Goal: Check status: Check status

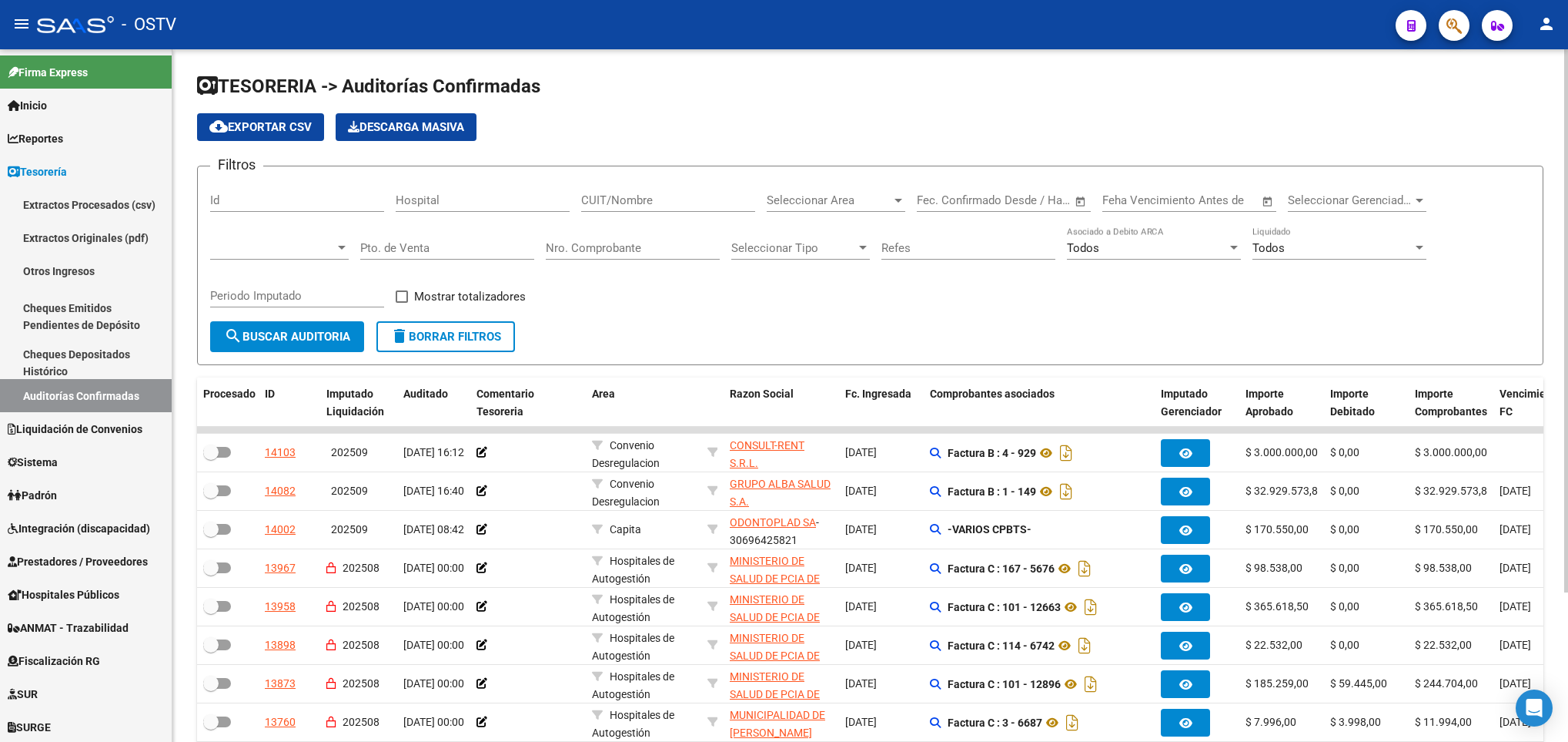
click at [277, 341] on span "search Buscar Auditoria" at bounding box center [287, 337] width 126 height 14
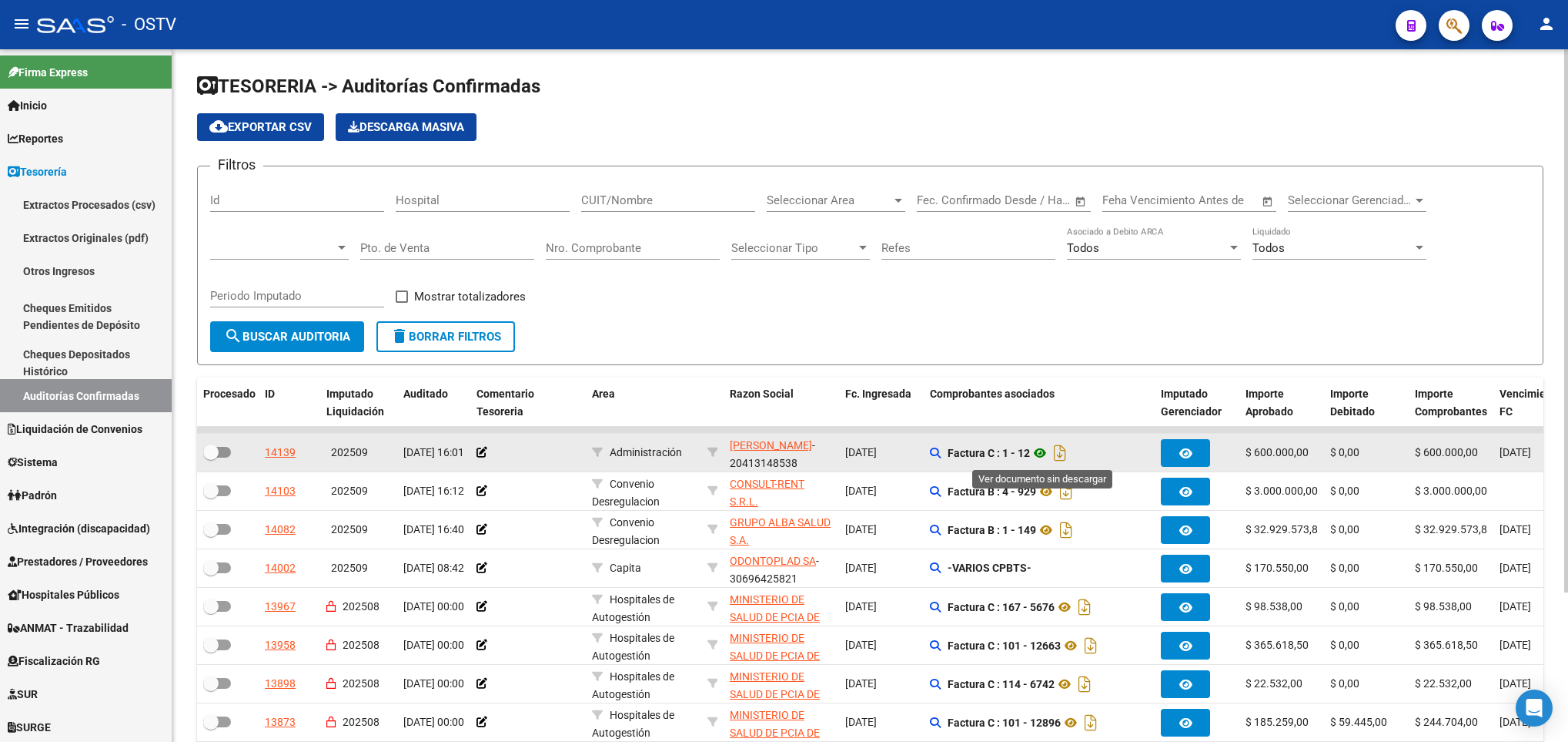
click at [1042, 451] on icon at bounding box center [1040, 453] width 20 height 19
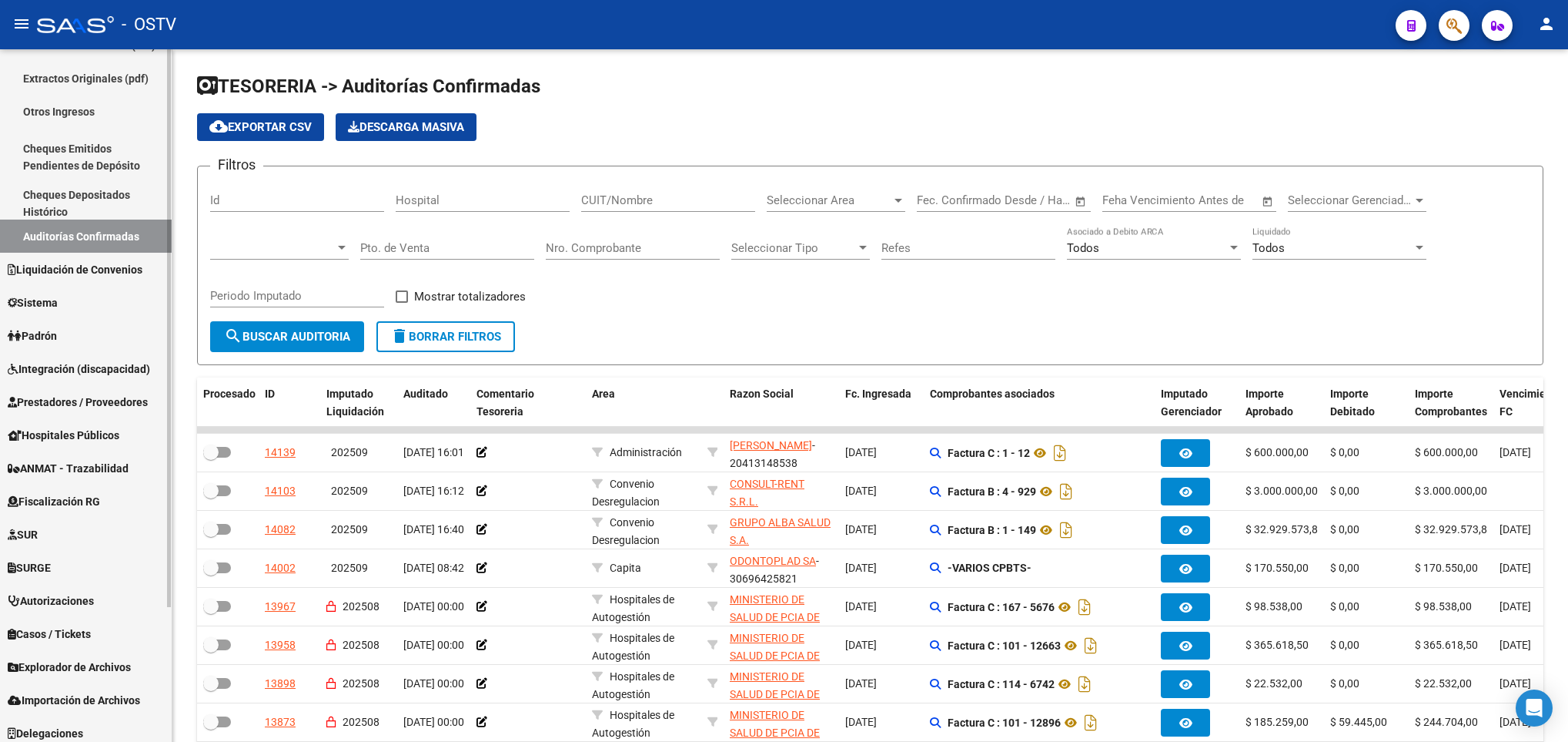
scroll to position [166, 0]
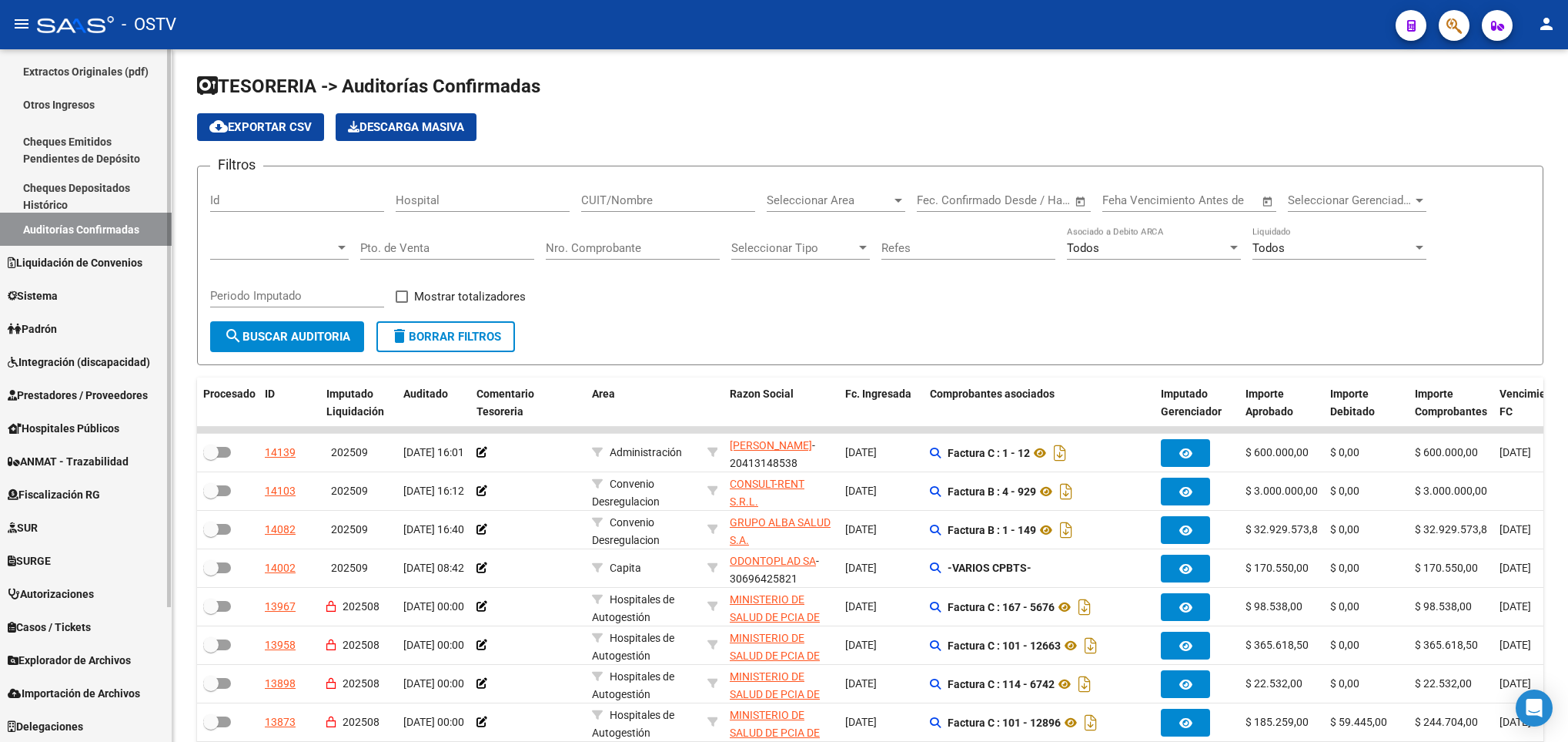
click at [77, 395] on span "Prestadores / Proveedores" at bounding box center [78, 395] width 140 height 17
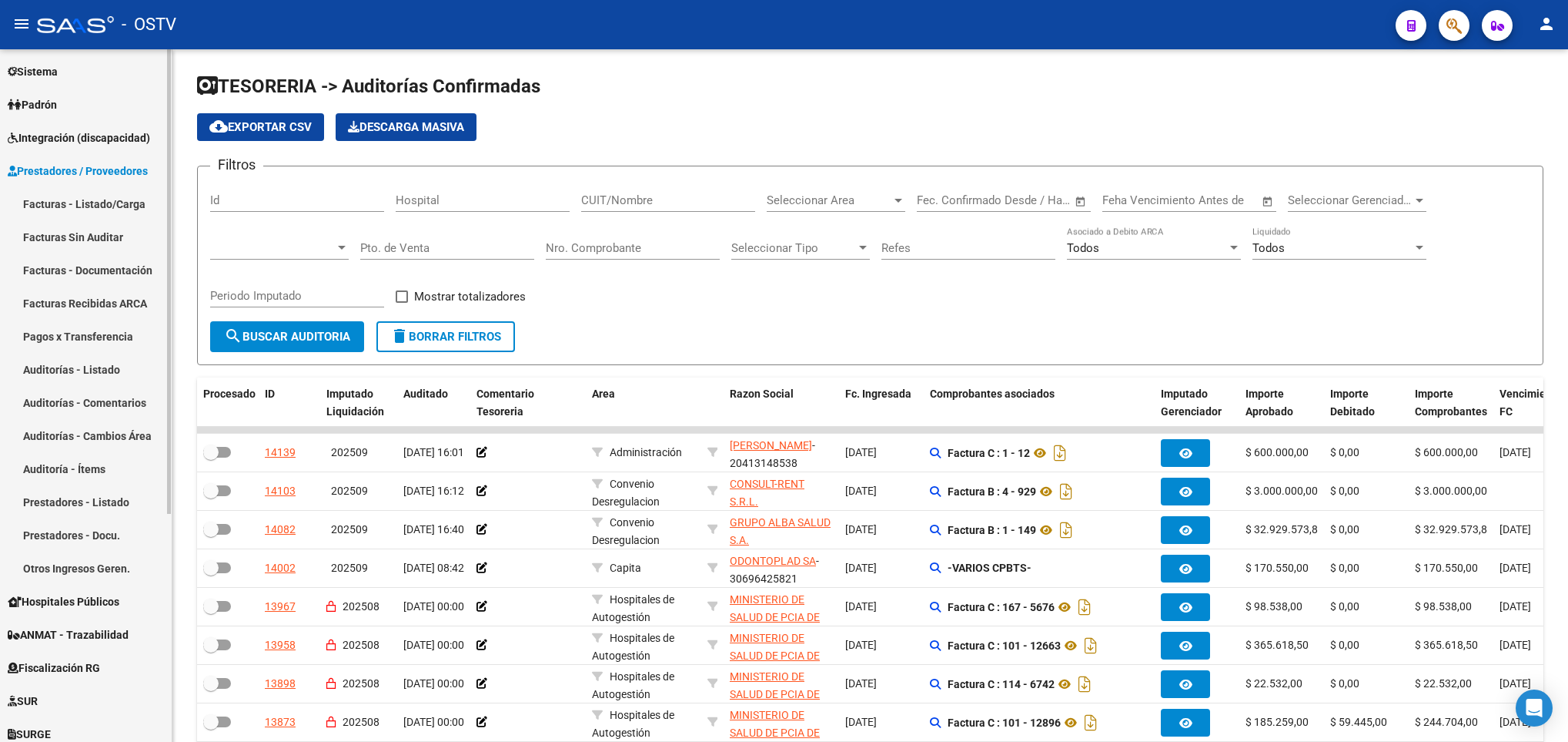
click at [81, 199] on link "Facturas - Listado/Carga" at bounding box center [85, 203] width 171 height 33
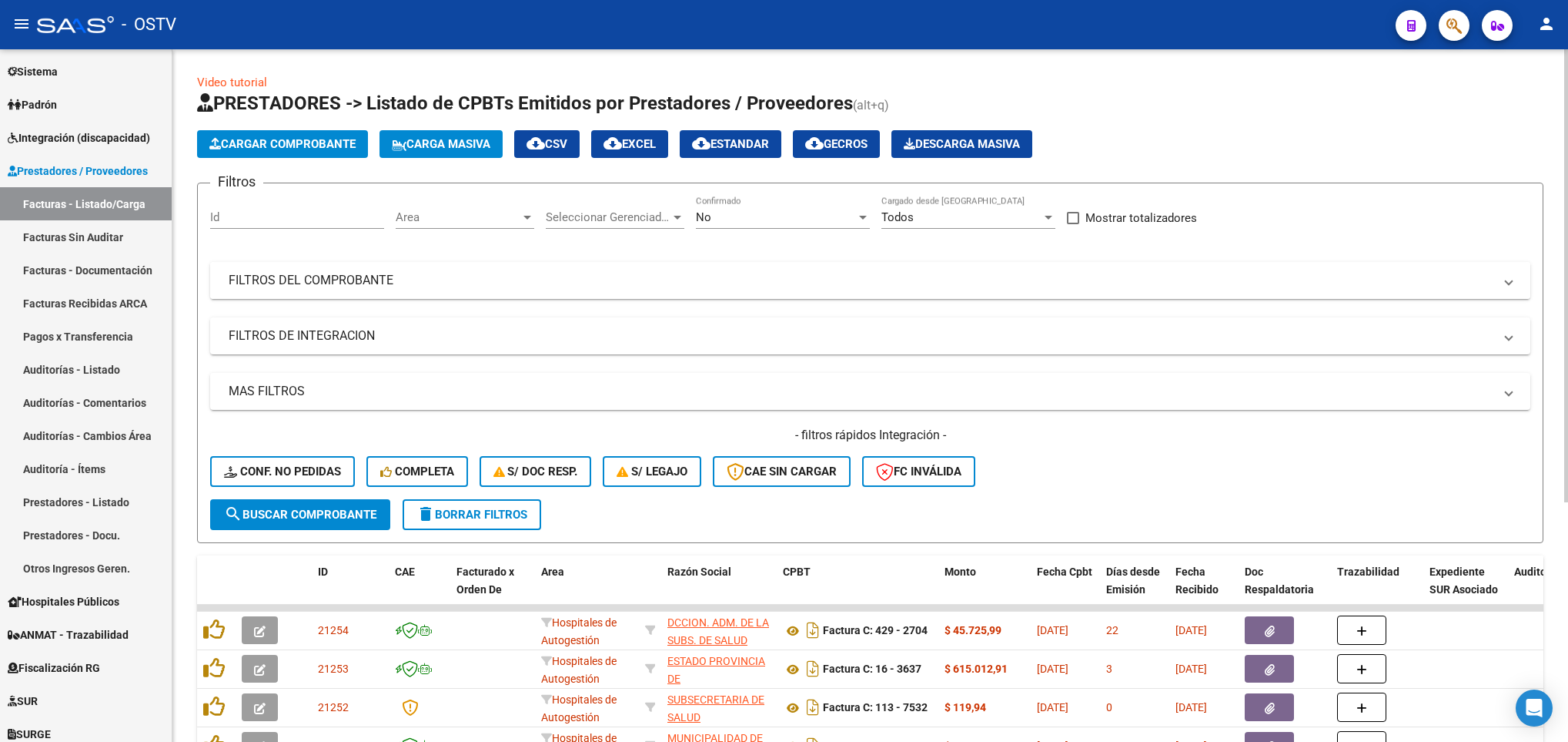
click at [1111, 273] on mat-panel-title "FILTROS DEL COMPROBANTE" at bounding box center [861, 280] width 1265 height 17
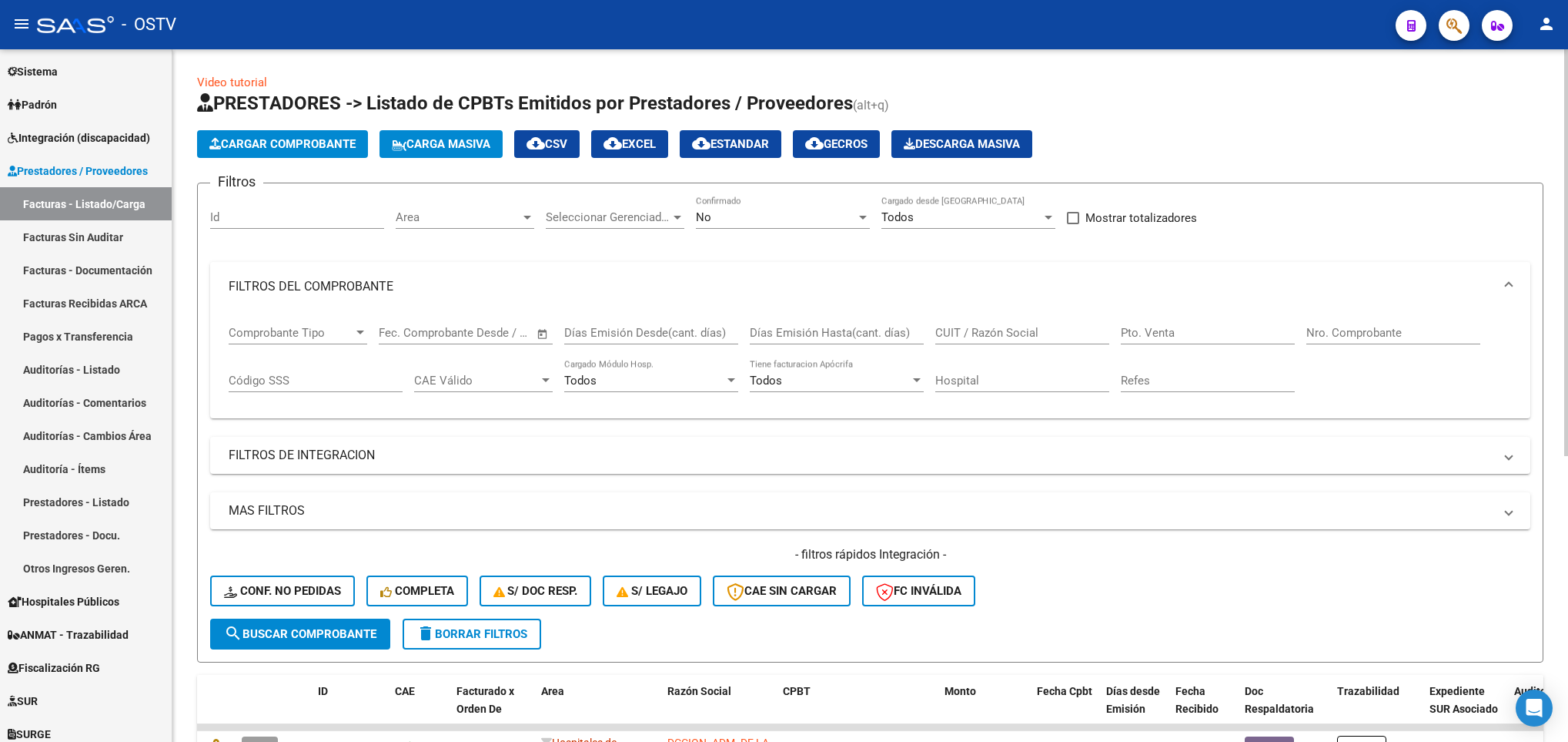
click at [1310, 331] on input "Nro. Comprobante" at bounding box center [1393, 333] width 174 height 14
type input "337"
click at [714, 227] on div "No Confirmado" at bounding box center [783, 212] width 174 height 33
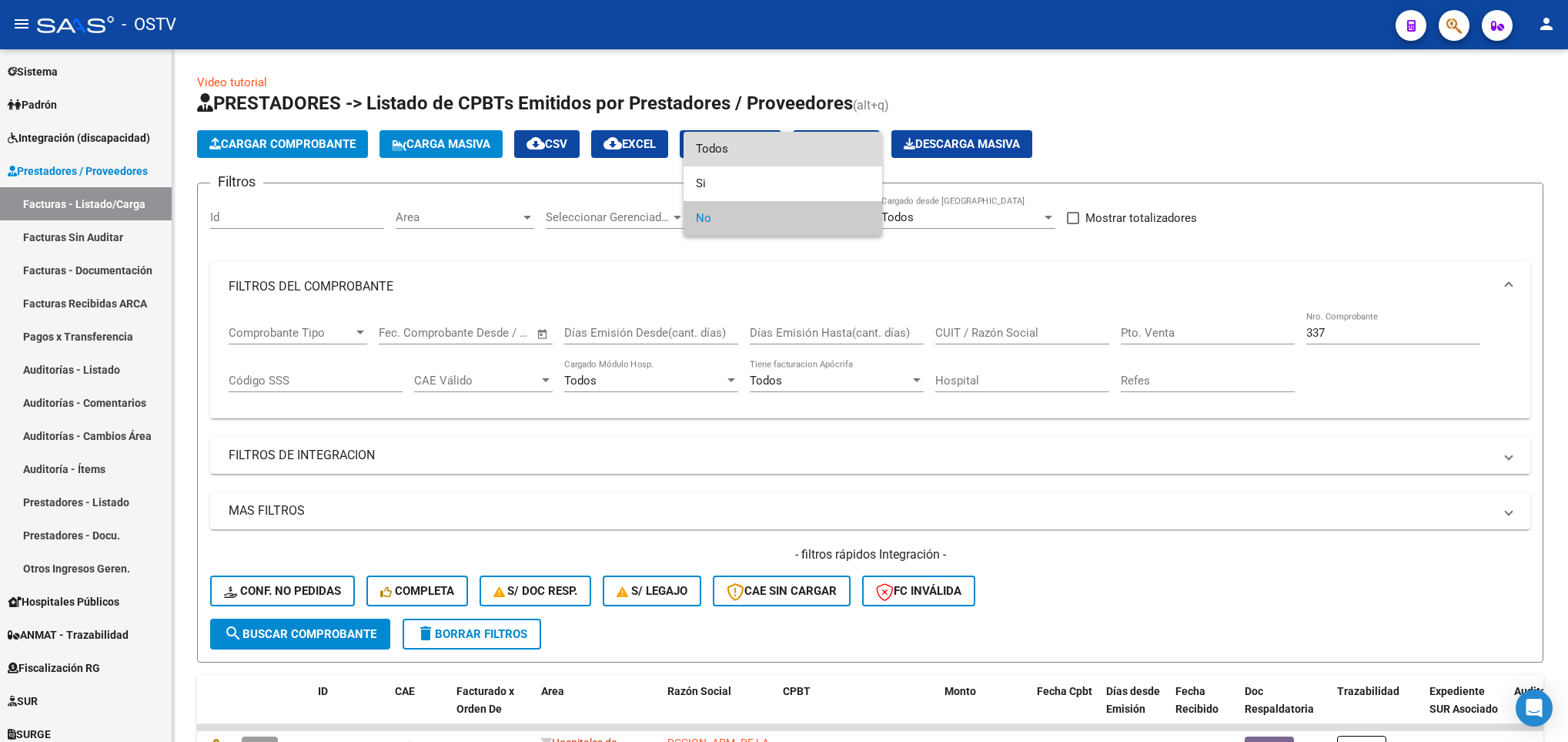
click at [721, 146] on span "Todos" at bounding box center [783, 149] width 174 height 35
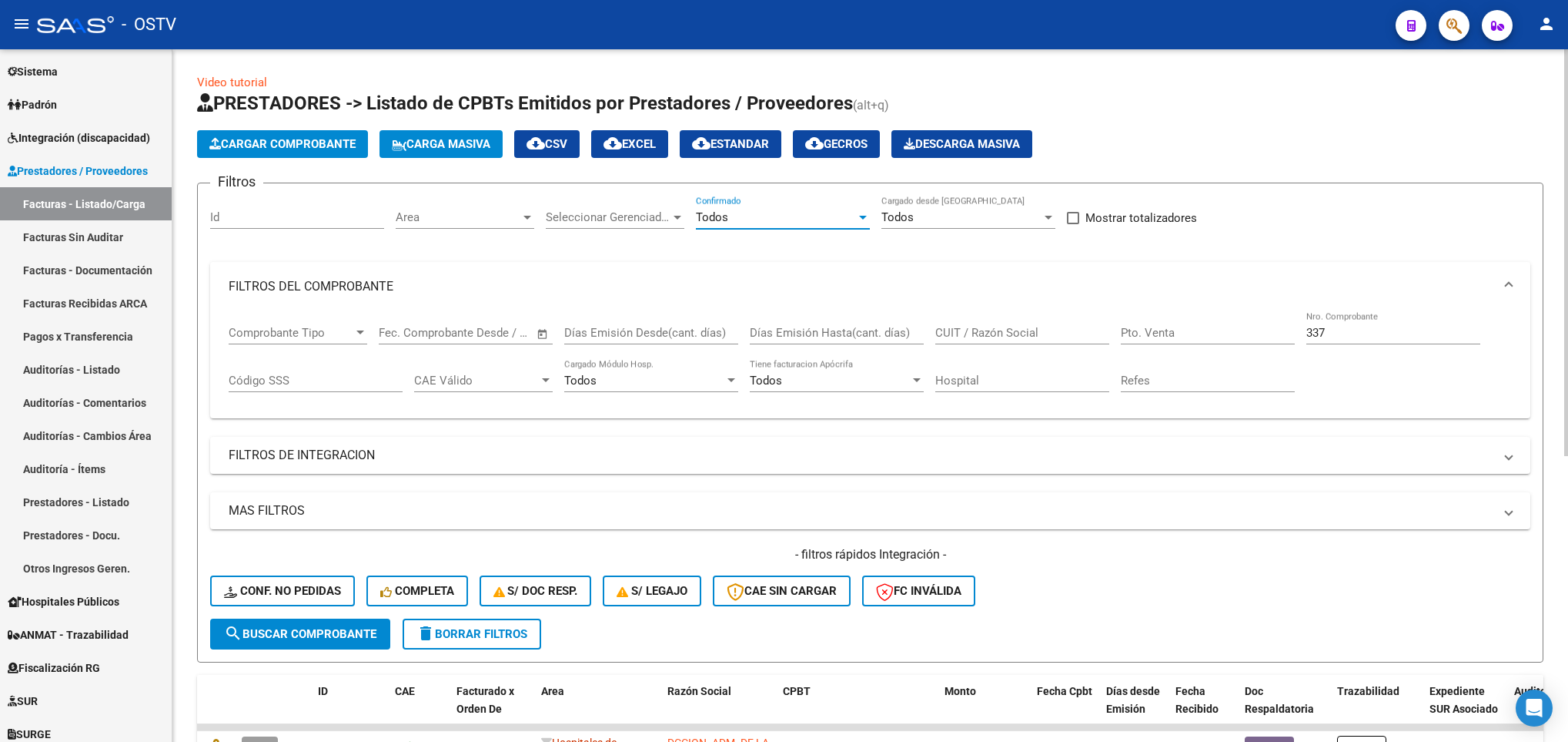
click at [328, 627] on span "search Buscar Comprobante" at bounding box center [300, 634] width 152 height 14
click at [321, 622] on button "search Buscar Comprobante" at bounding box center [300, 634] width 180 height 31
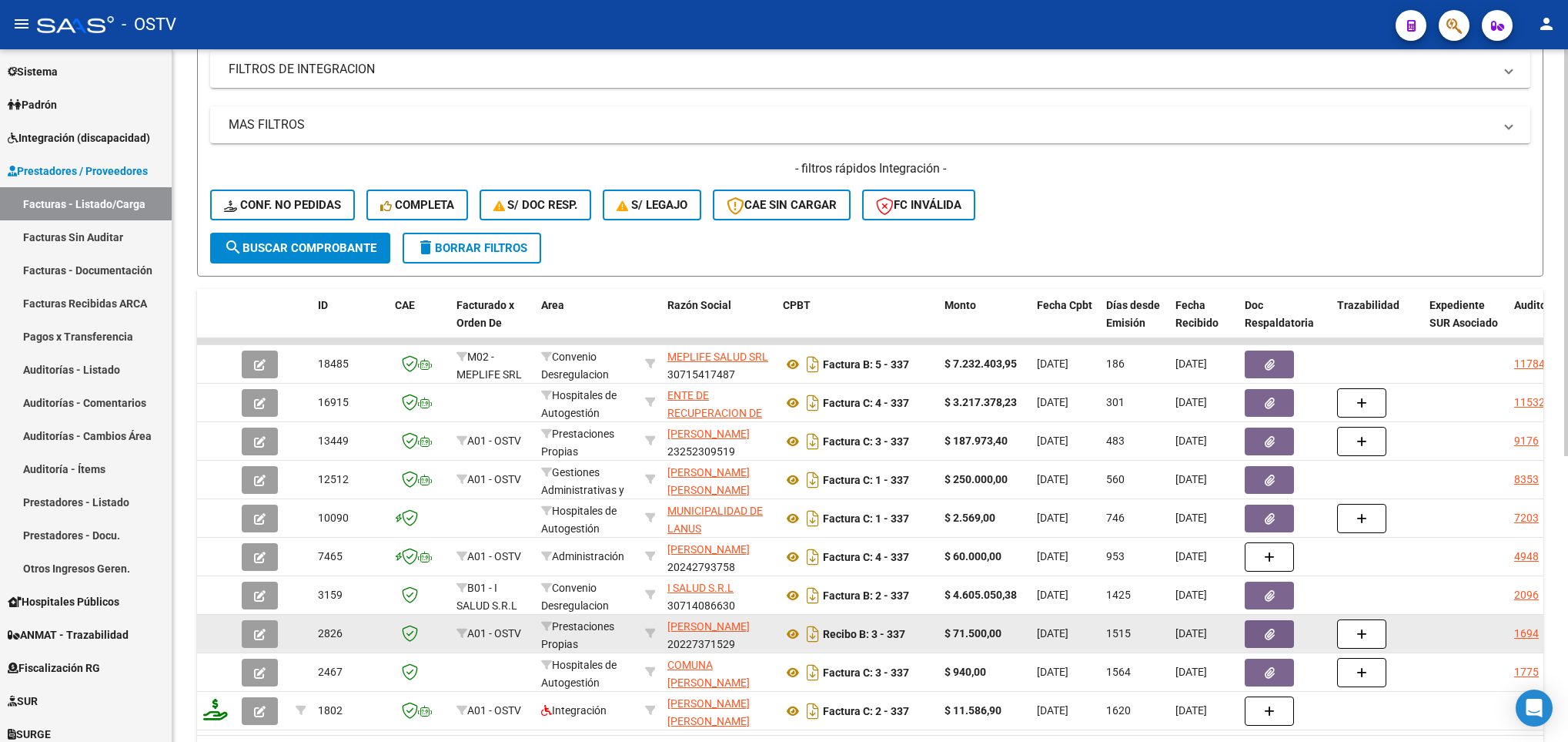
scroll to position [486, 0]
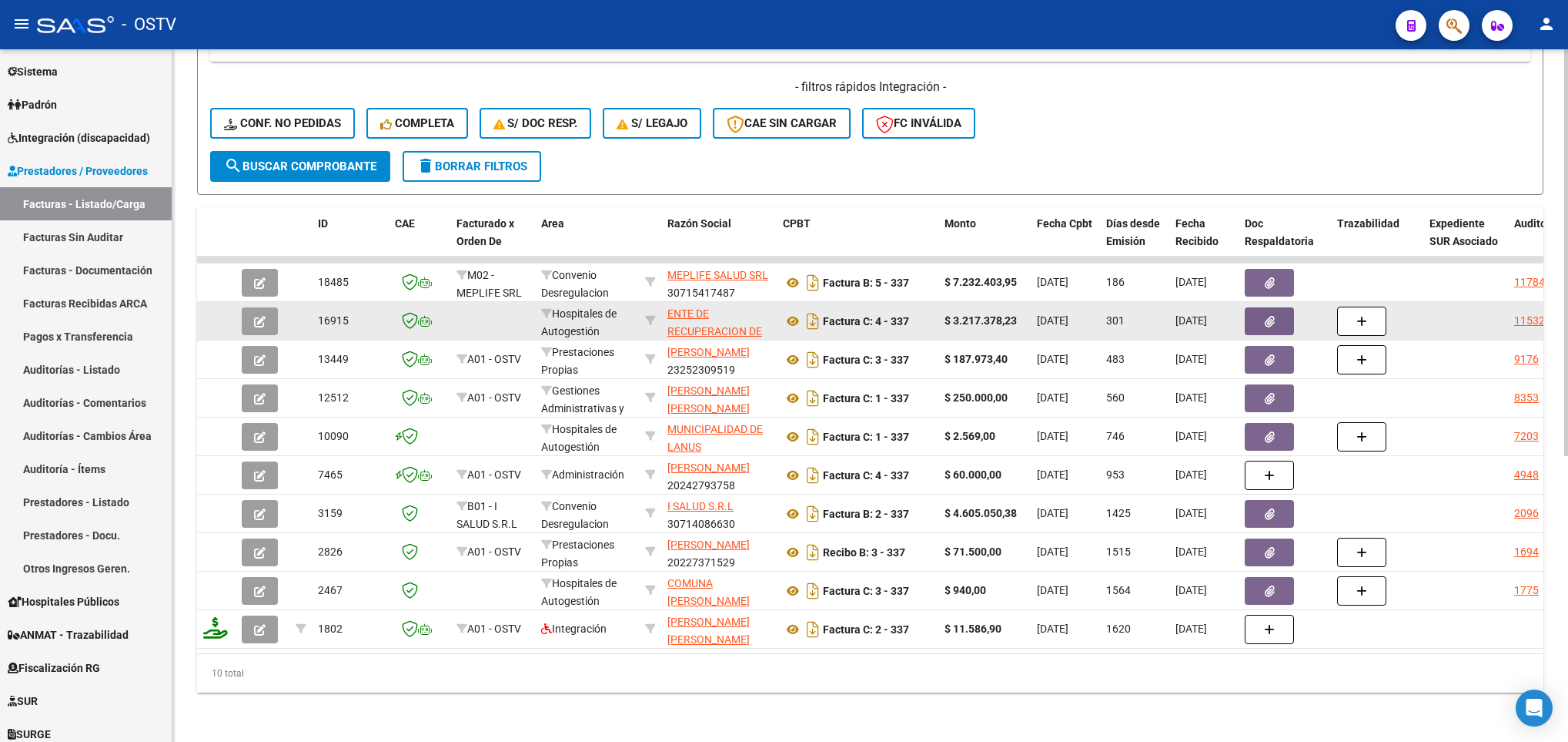
click at [674, 305] on app-link-go-to "ENTE DE RECUPERACION DE FONDOS PARA EL FORTALECIMIENTO DEL SISTEMA DE SALUD DE …" at bounding box center [718, 366] width 103 height 123
click at [785, 312] on icon at bounding box center [793, 321] width 20 height 19
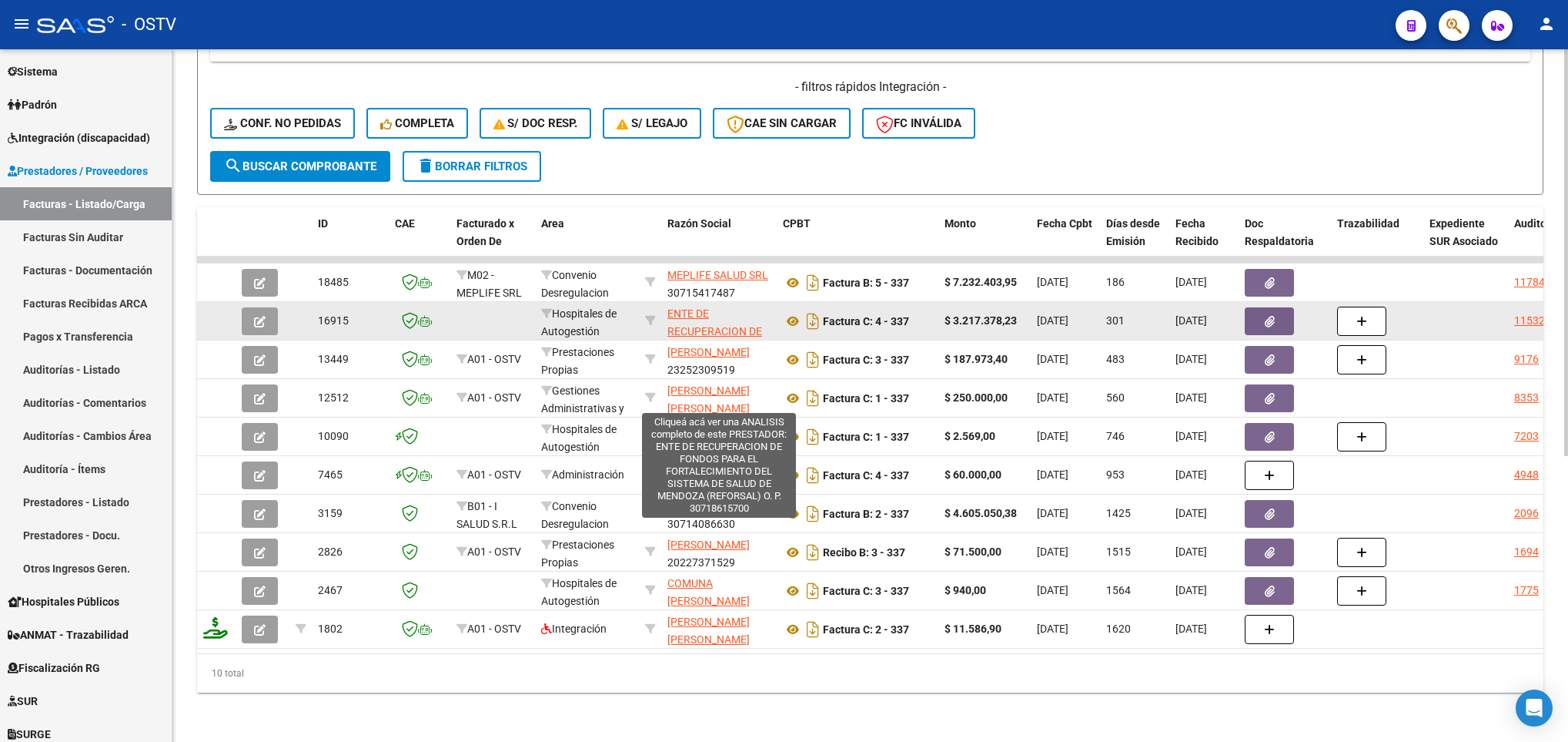
click at [697, 307] on span "ENTE DE RECUPERACION DE FONDOS PARA EL FORTALECIMIENTO DEL SISTEMA DE SALUD DE …" at bounding box center [718, 366] width 102 height 118
type textarea "30718615700"
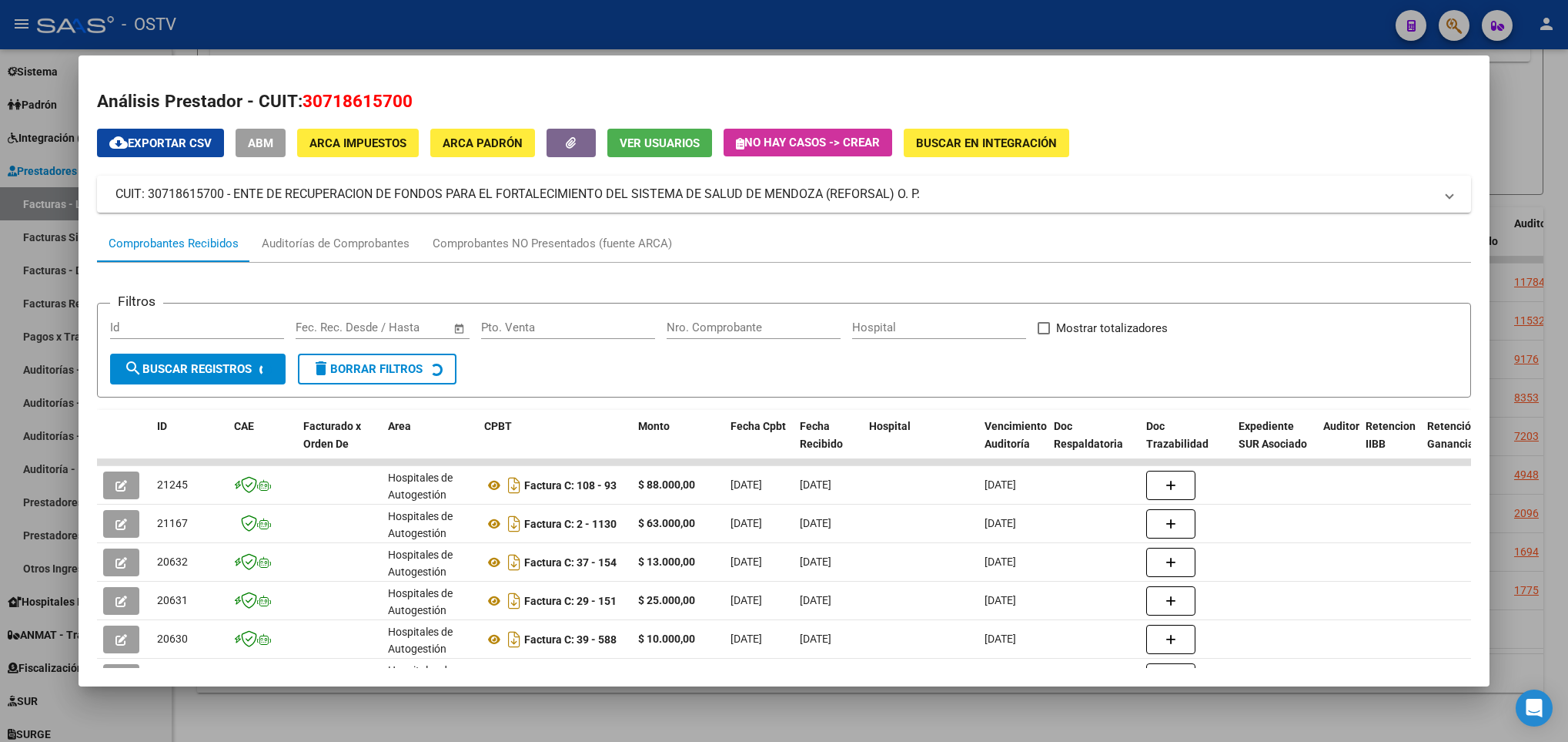
click at [1525, 195] on div at bounding box center [784, 371] width 1568 height 742
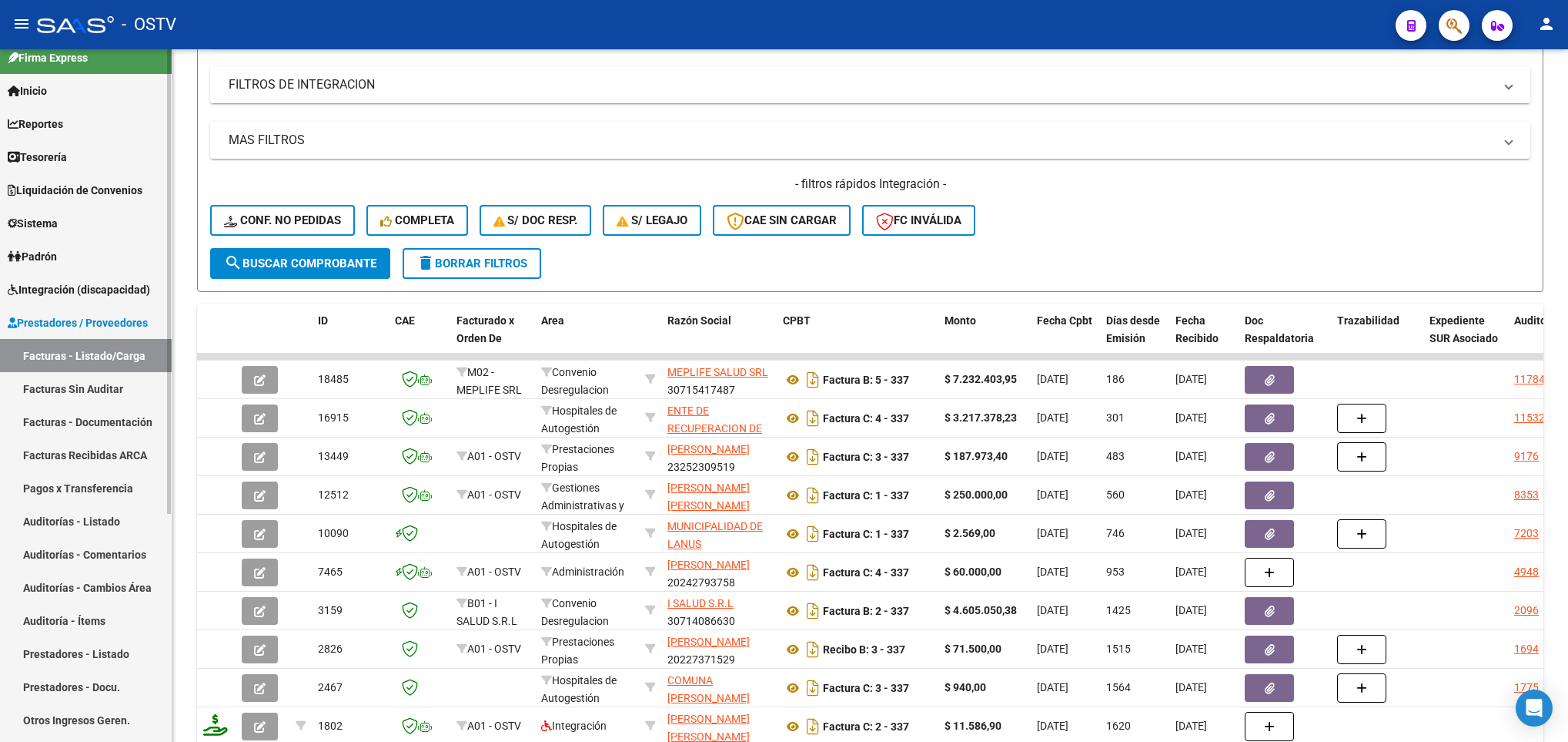
scroll to position [0, 0]
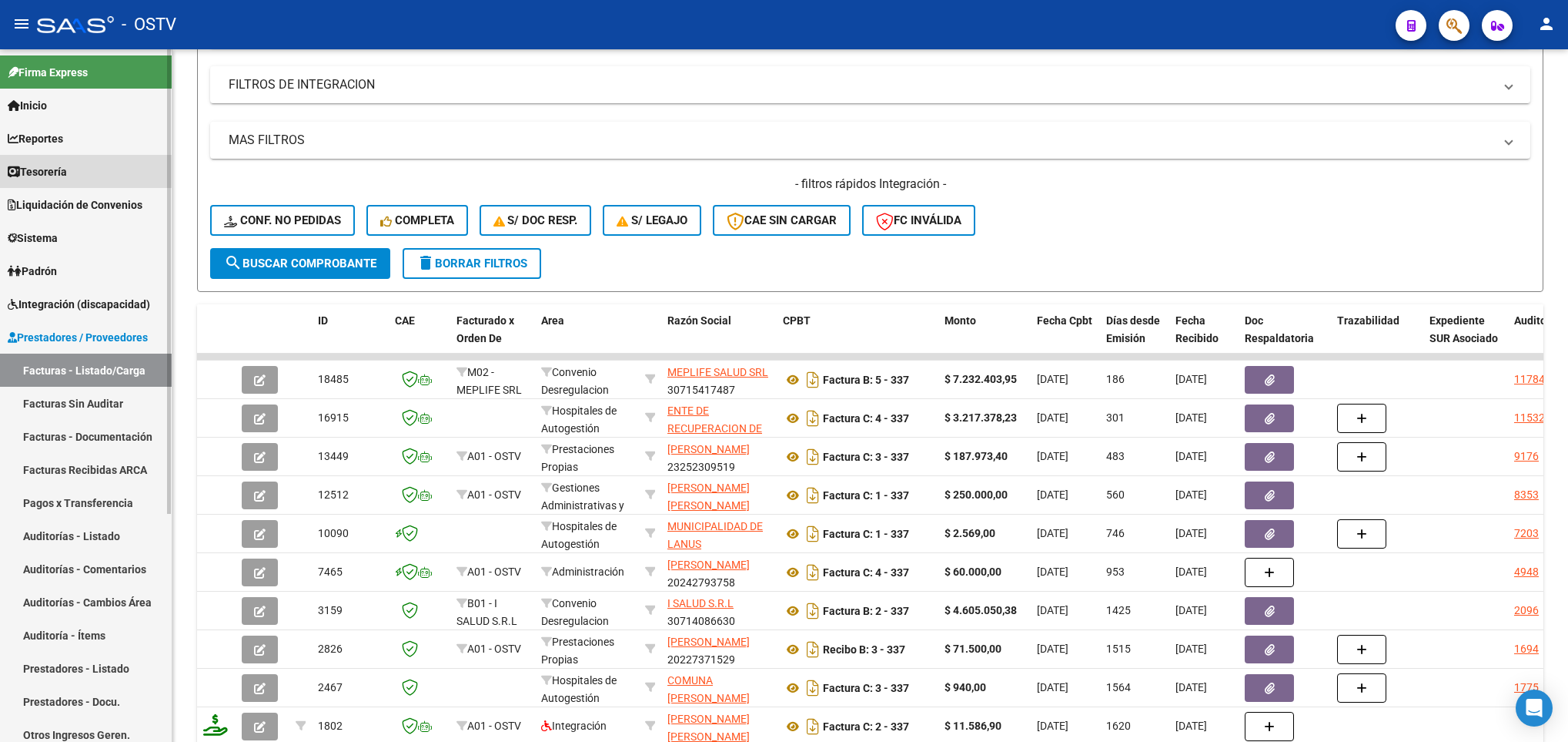
click at [50, 159] on link "Tesorería" at bounding box center [85, 171] width 171 height 33
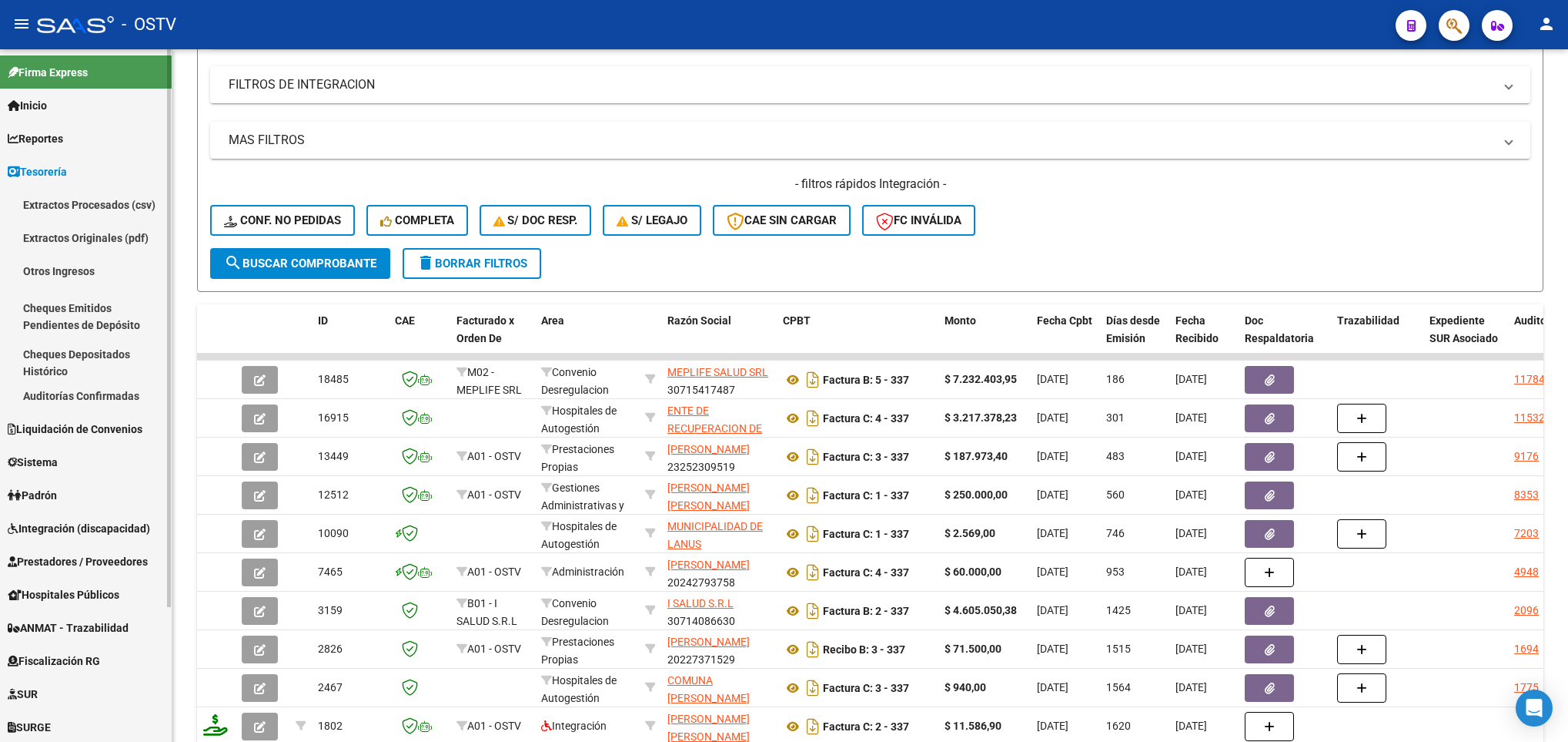
click at [55, 393] on link "Auditorías Confirmadas" at bounding box center [85, 395] width 171 height 33
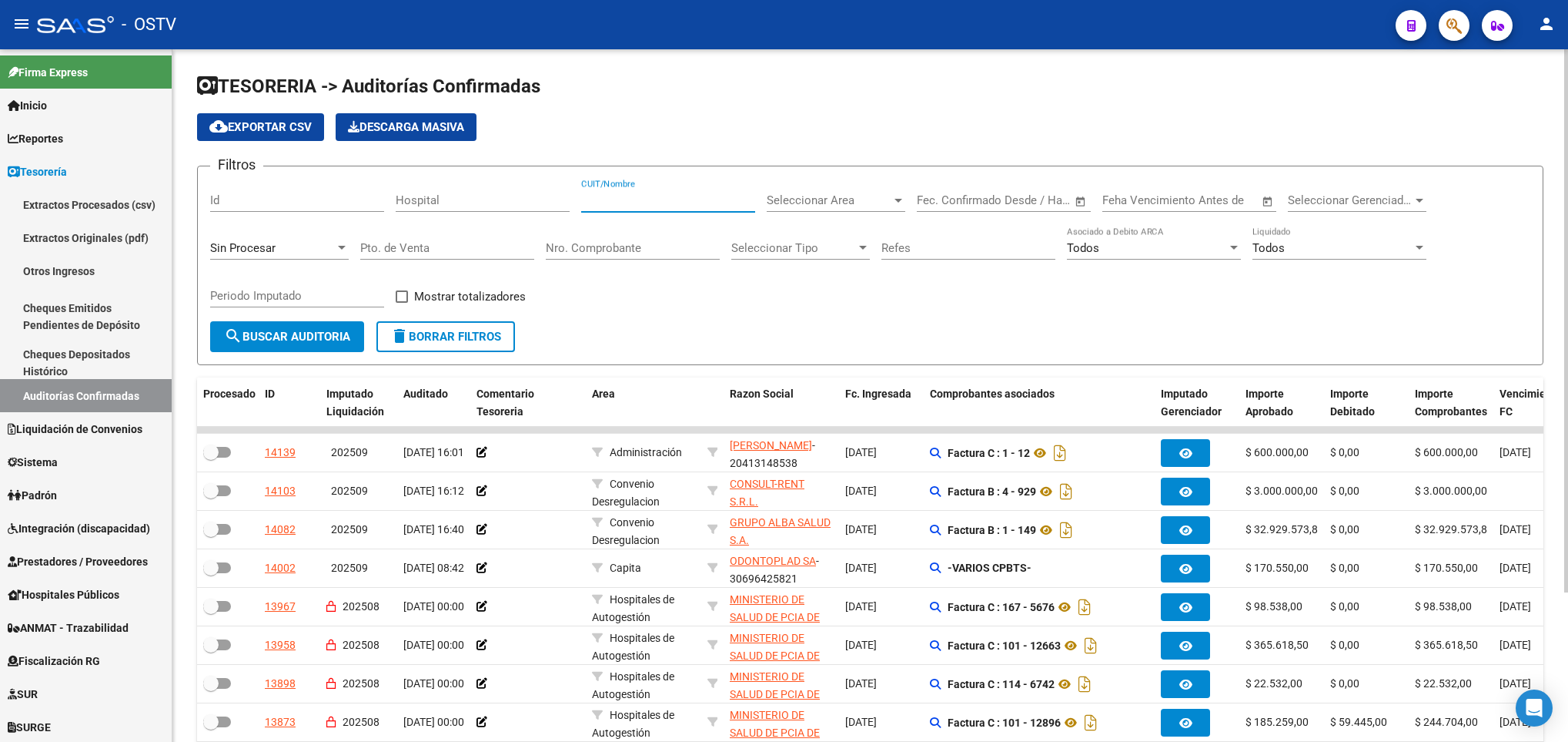
click at [618, 197] on input "CUIT/Nombre" at bounding box center [668, 200] width 174 height 14
paste input "30718615700"
type input "30718615700"
click at [331, 334] on span "search Buscar Auditoria" at bounding box center [287, 337] width 126 height 14
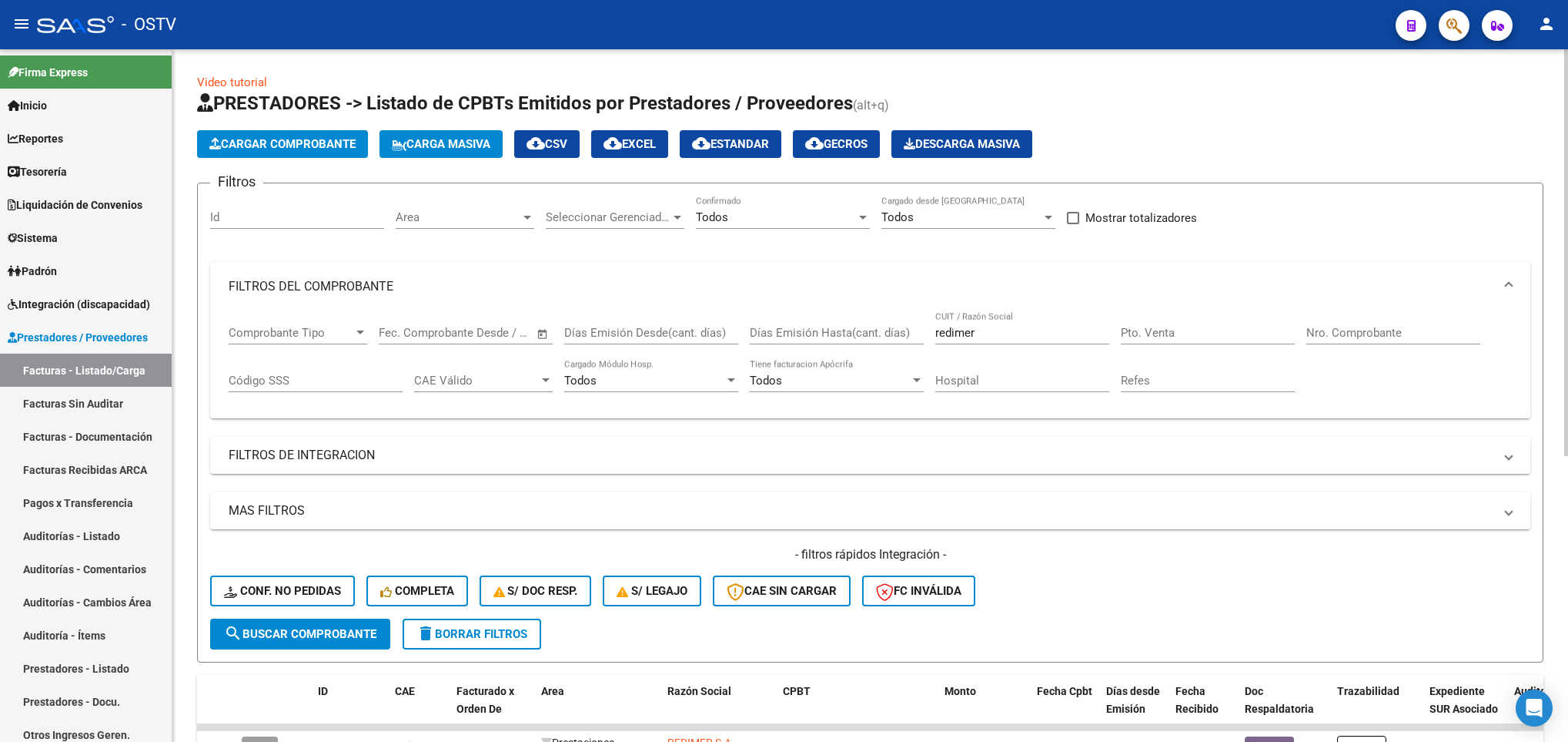
scroll to position [486, 0]
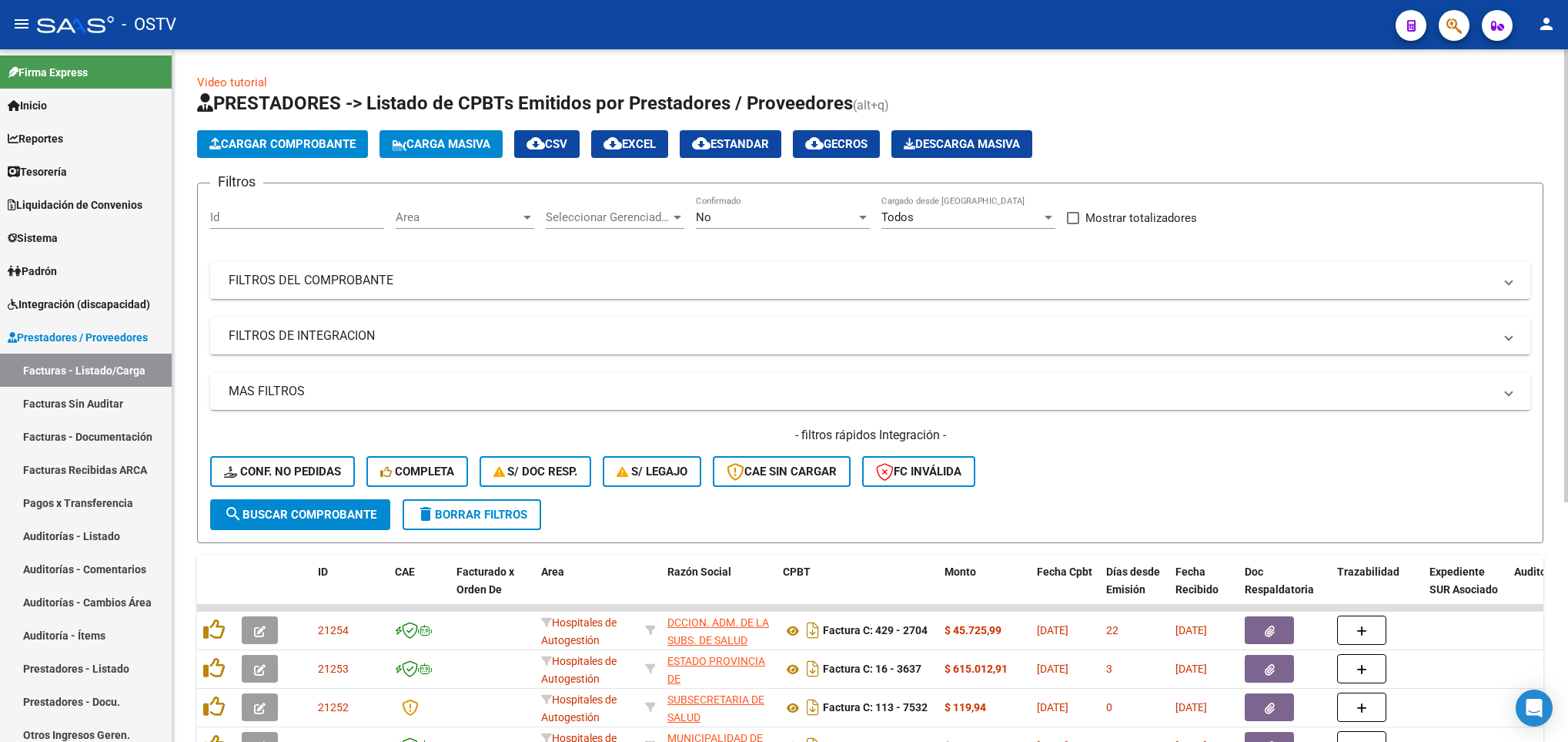
click at [453, 271] on mat-expansion-panel-header "FILTROS DEL COMPROBANTE" at bounding box center [871, 280] width 1321 height 37
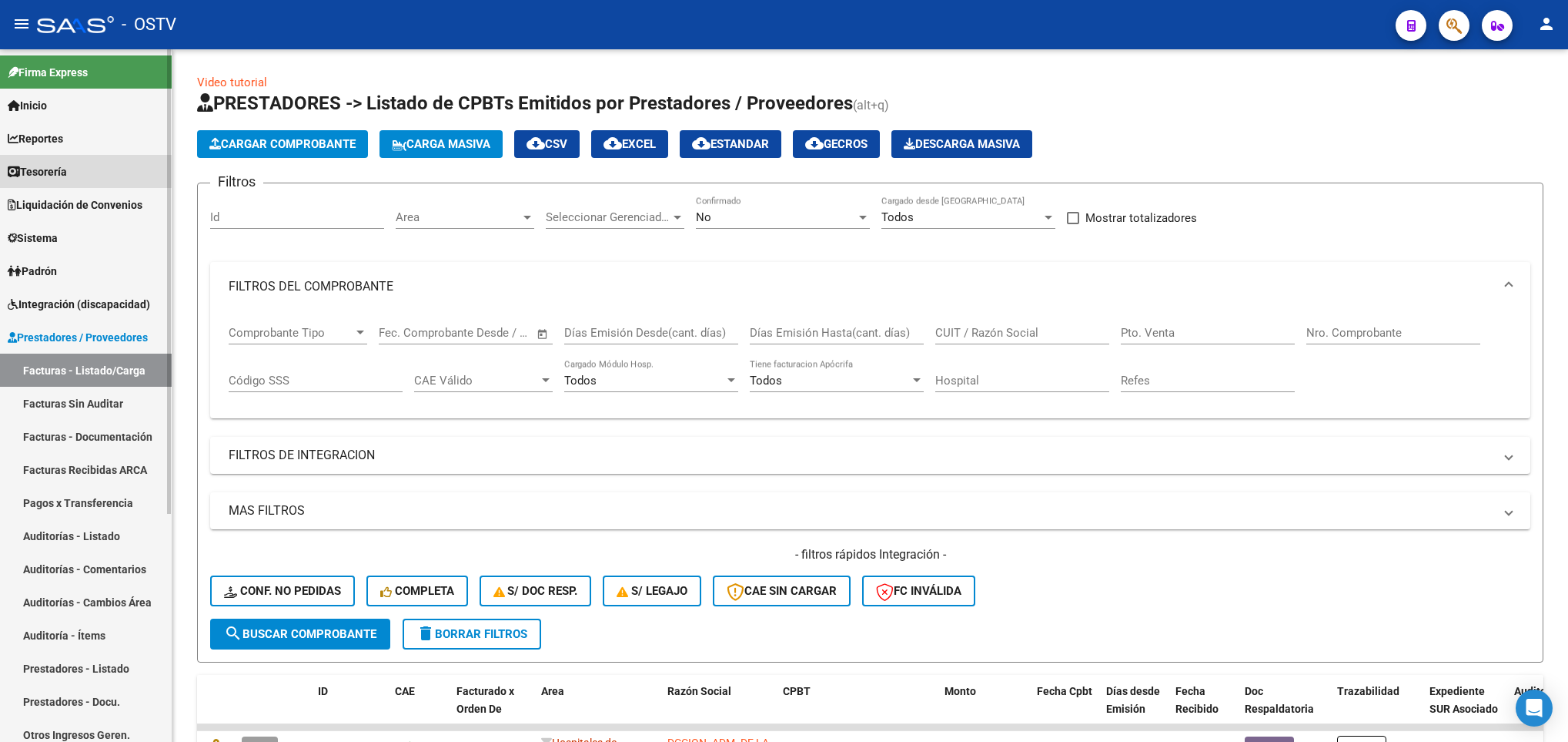
click at [60, 174] on span "Tesorería" at bounding box center [37, 172] width 59 height 17
click at [42, 169] on span "Tesorería" at bounding box center [37, 172] width 59 height 17
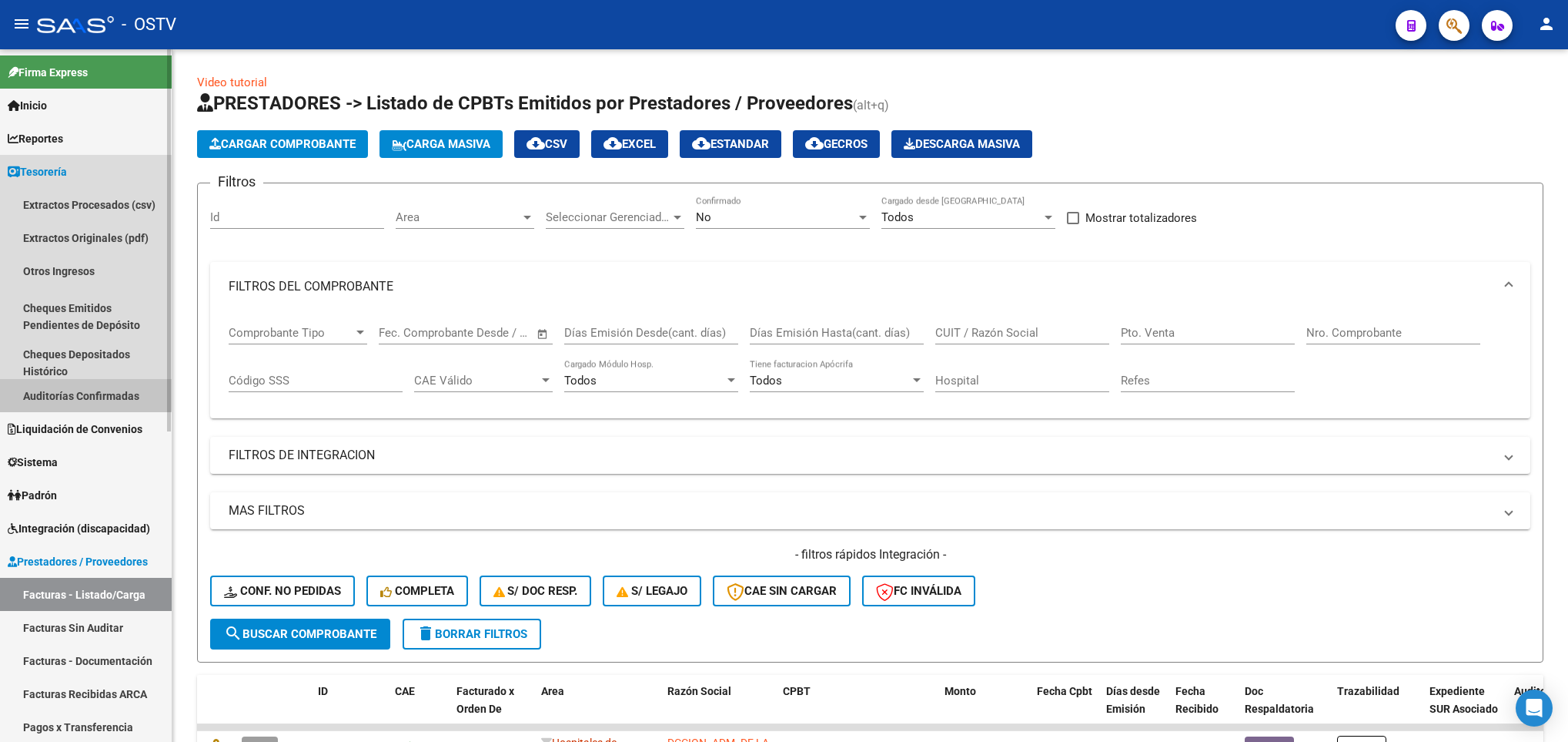
click at [53, 387] on link "Auditorías Confirmadas" at bounding box center [85, 395] width 171 height 33
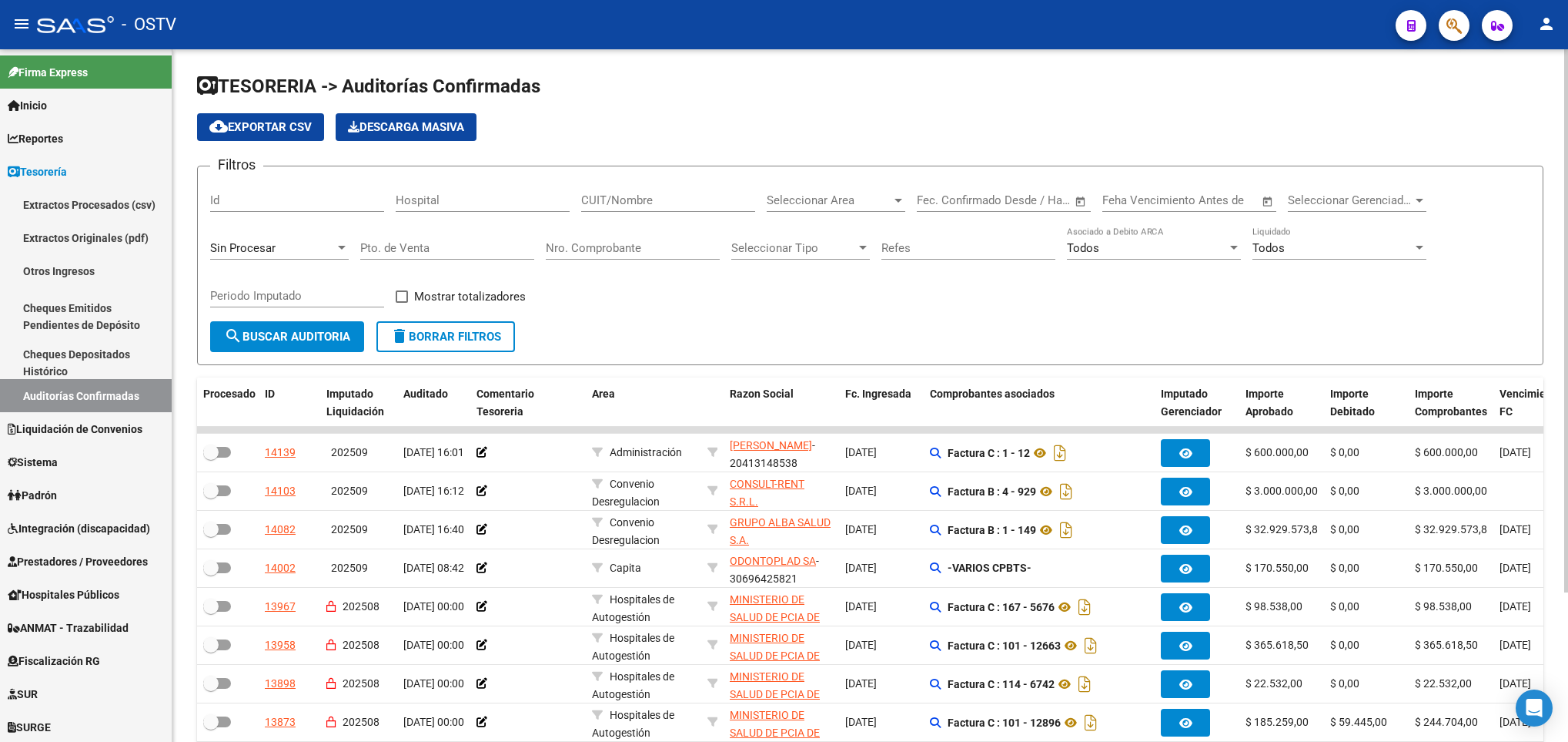
click at [649, 192] on div "CUIT/Nombre" at bounding box center [668, 195] width 174 height 33
drag, startPoint x: 649, startPoint y: 192, endPoint x: 606, endPoint y: 195, distance: 43.1
click at [606, 195] on input "CUIT/Nombre" at bounding box center [668, 200] width 174 height 14
paste input "30718615700"
type input "30718615700"
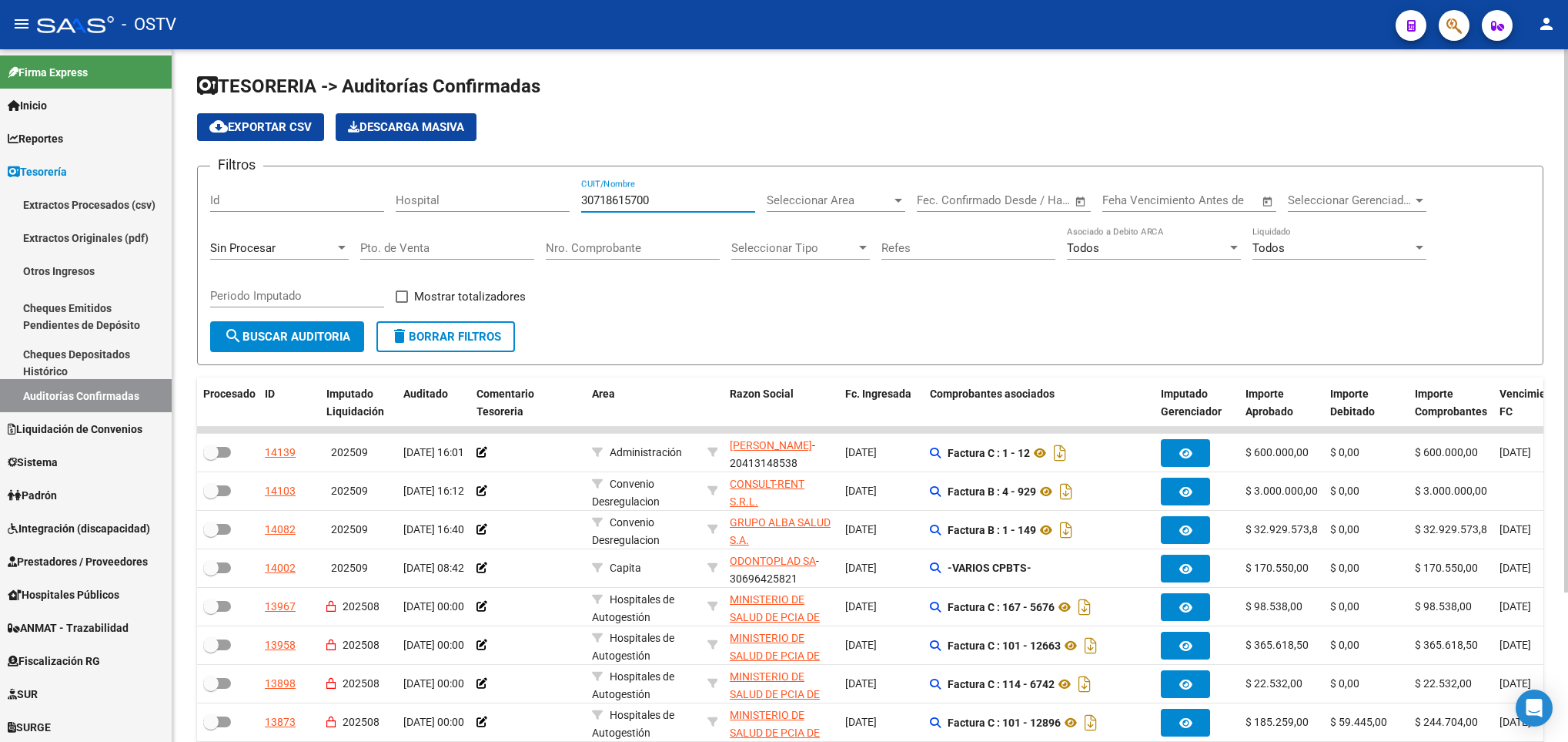
click at [275, 338] on span "search Buscar Auditoria" at bounding box center [287, 337] width 126 height 14
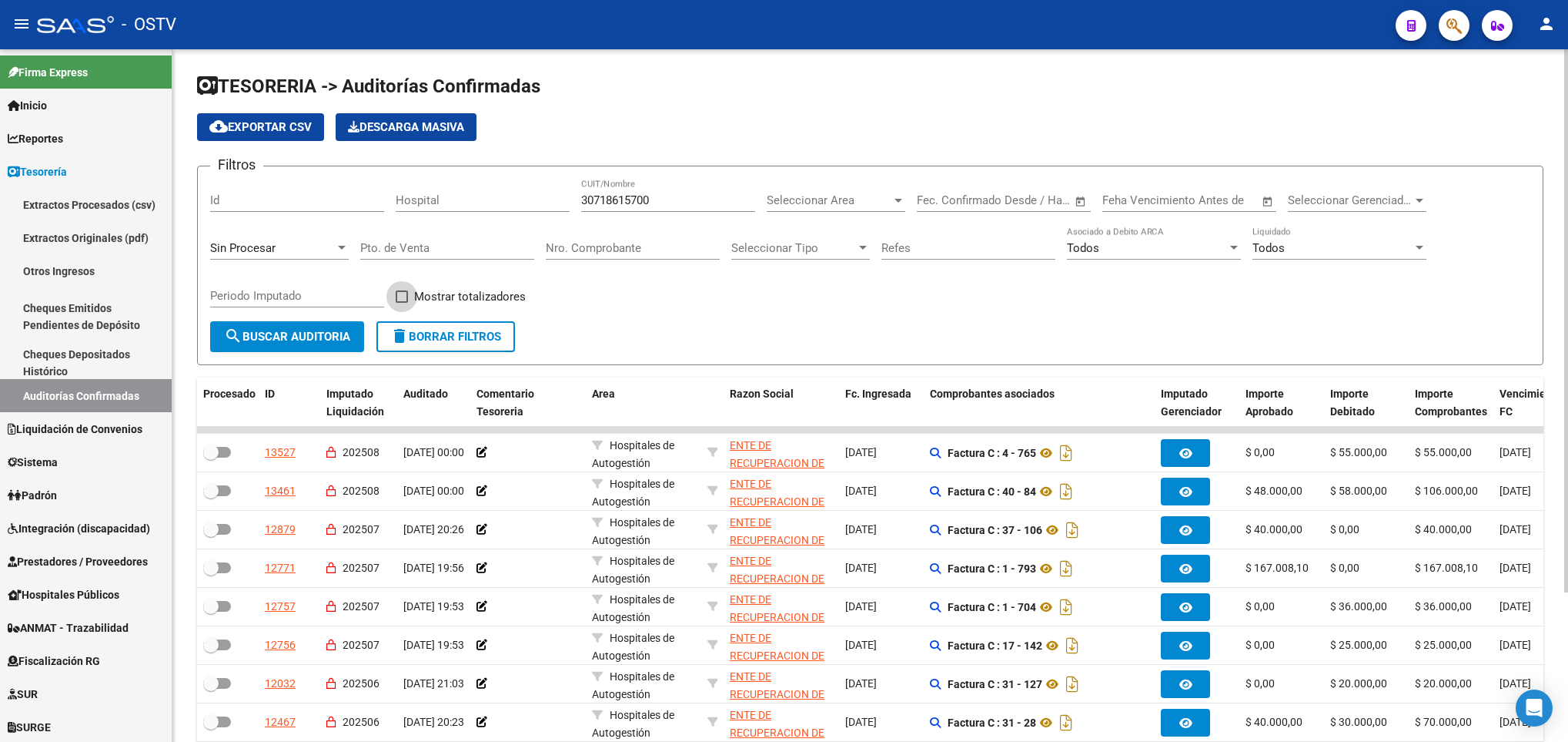
click at [400, 289] on label "Mostrar totalizadores" at bounding box center [461, 296] width 130 height 19
click at [401, 303] on input "Mostrar totalizadores" at bounding box center [401, 303] width 1 height 1
checkbox input "true"
click at [331, 326] on button "search Buscar Auditoria" at bounding box center [287, 337] width 154 height 31
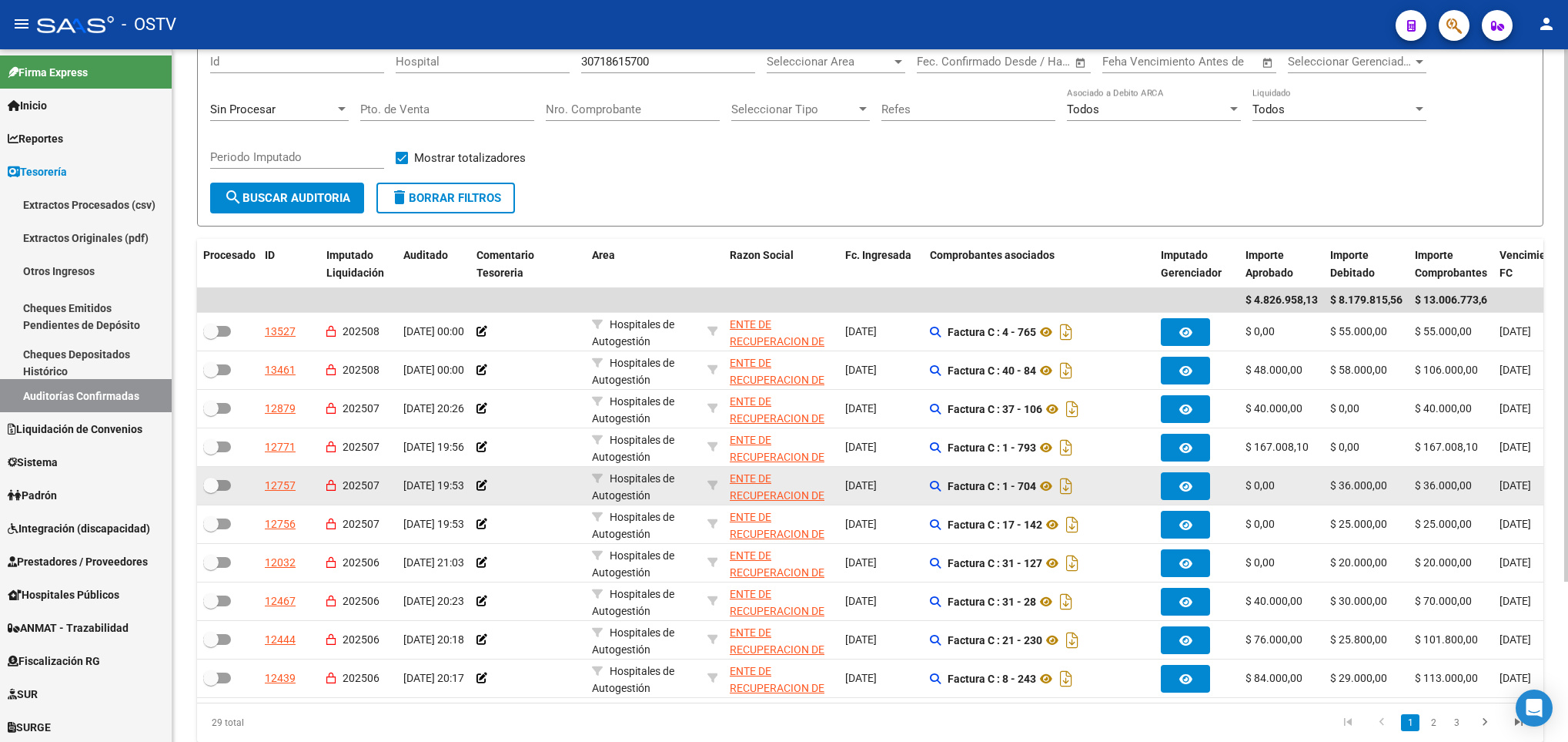
scroll to position [92, 0]
